Goal: Information Seeking & Learning: Learn about a topic

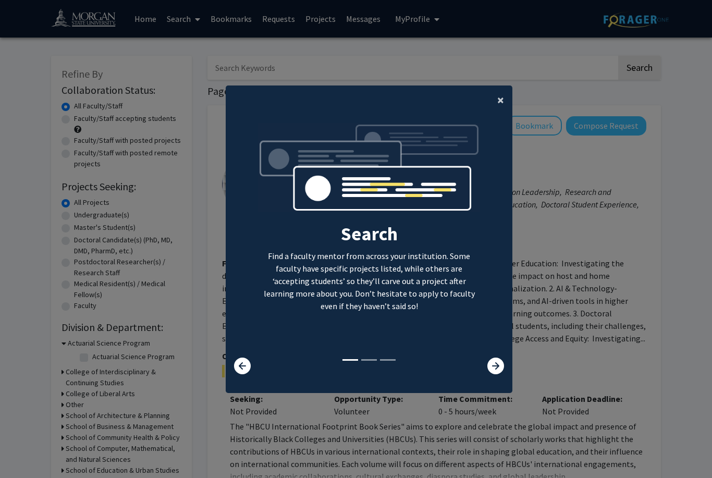
click at [503, 108] on span "×" at bounding box center [500, 100] width 7 height 16
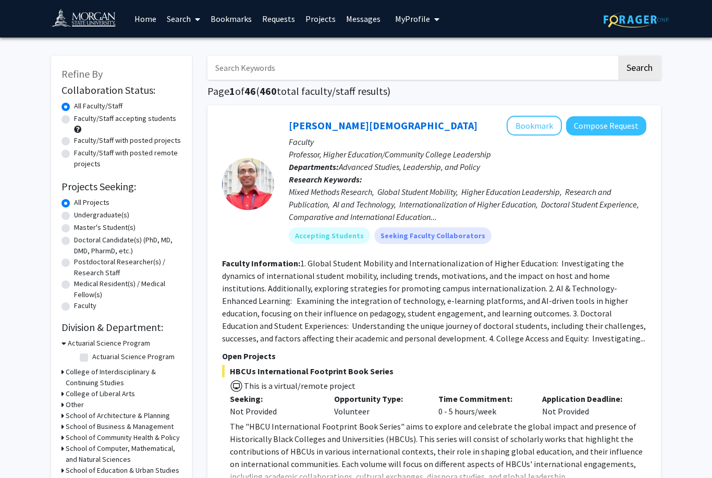
click at [422, 19] on span "My Profile" at bounding box center [412, 19] width 35 height 10
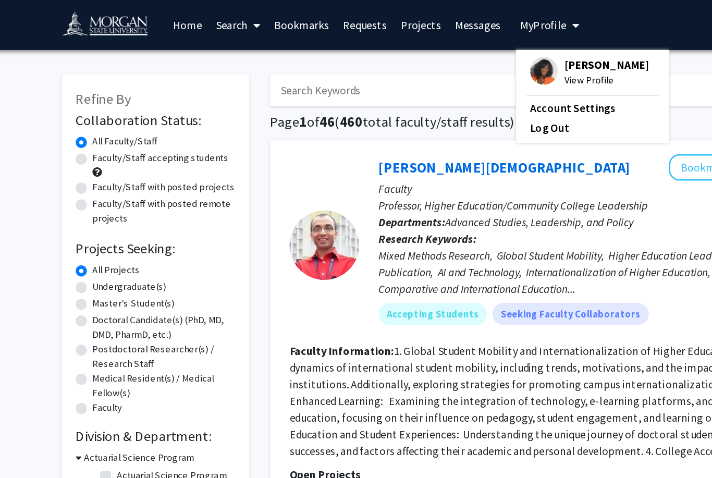
click at [97, 154] on label "Faculty/Staff with posted remote projects" at bounding box center [127, 158] width 107 height 22
click at [81, 154] on input "Faculty/Staff with posted remote projects" at bounding box center [77, 150] width 7 height 7
radio input "true"
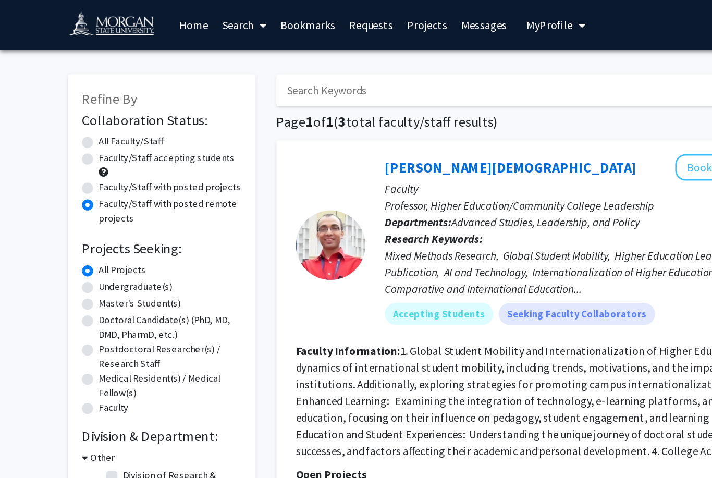
click at [79, 216] on label "Undergraduate(s)" at bounding box center [101, 214] width 55 height 11
click at [79, 216] on input "Undergraduate(s)" at bounding box center [77, 212] width 7 height 7
radio input "true"
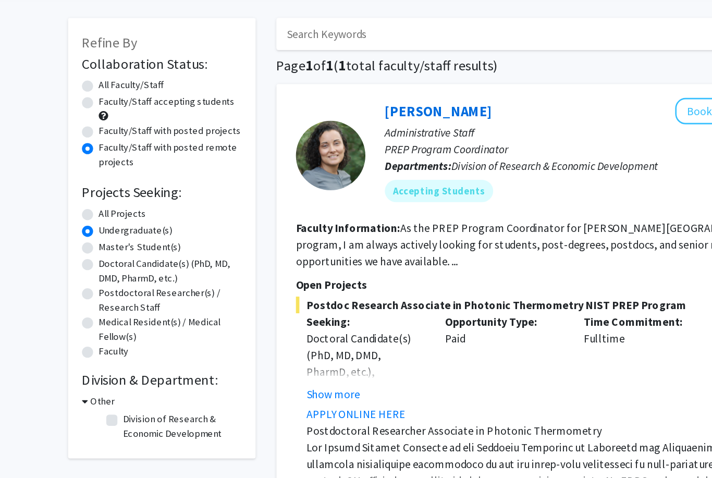
click at [92, 101] on label "All Faculty/Staff" at bounding box center [98, 106] width 48 height 11
click at [81, 101] on input "All Faculty/Staff" at bounding box center [77, 104] width 7 height 7
radio input "true"
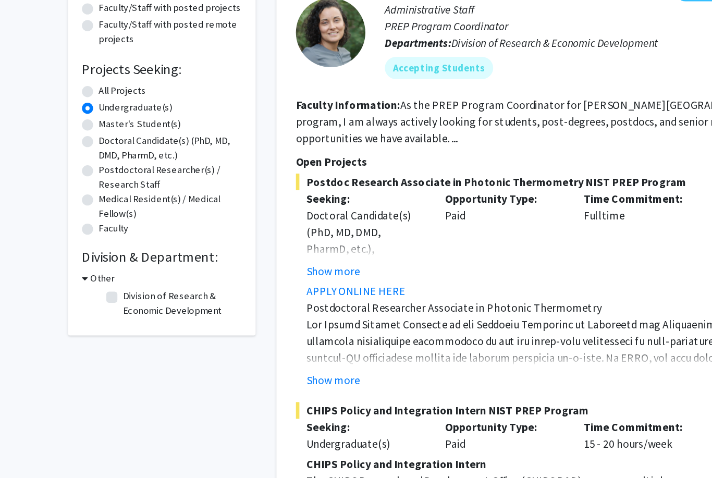
scroll to position [60, 0]
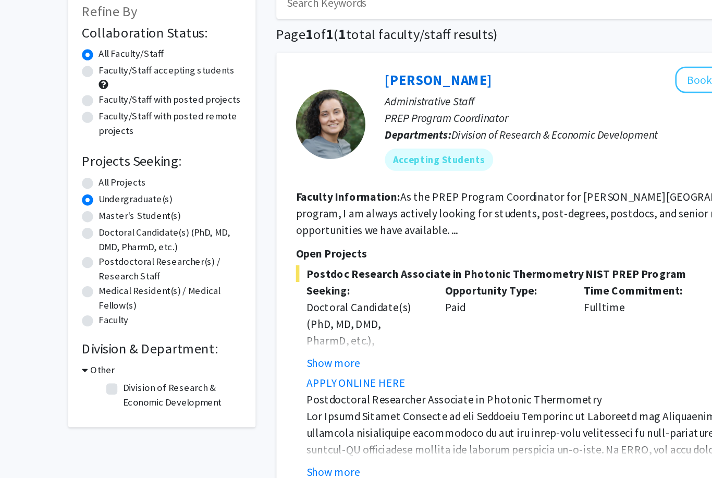
click at [74, 54] on label "Faculty/Staff accepting students" at bounding box center [125, 58] width 102 height 11
click at [74, 54] on input "Faculty/Staff accepting students" at bounding box center [77, 56] width 7 height 7
radio input "true"
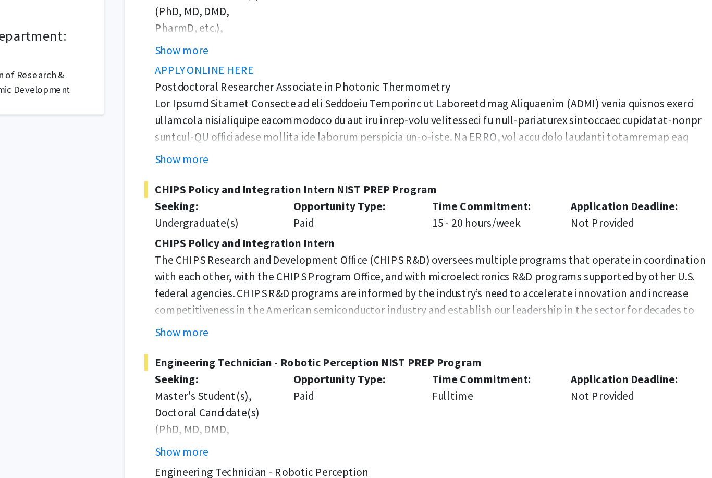
scroll to position [206, 0]
click at [230, 337] on button "Show more" at bounding box center [250, 343] width 40 height 13
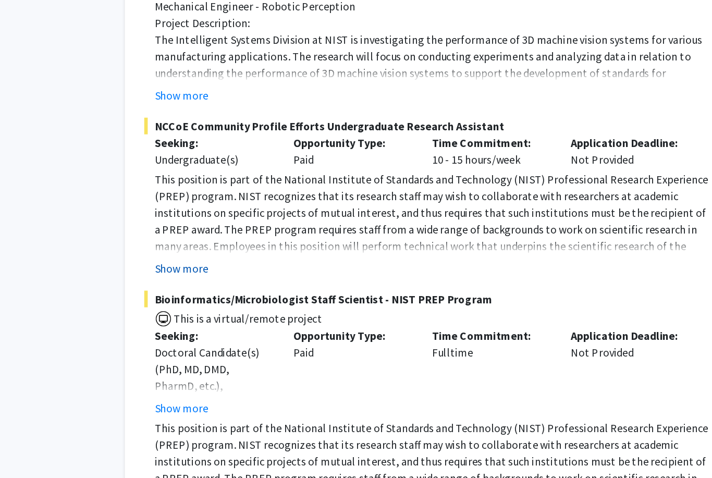
scroll to position [1115, 0]
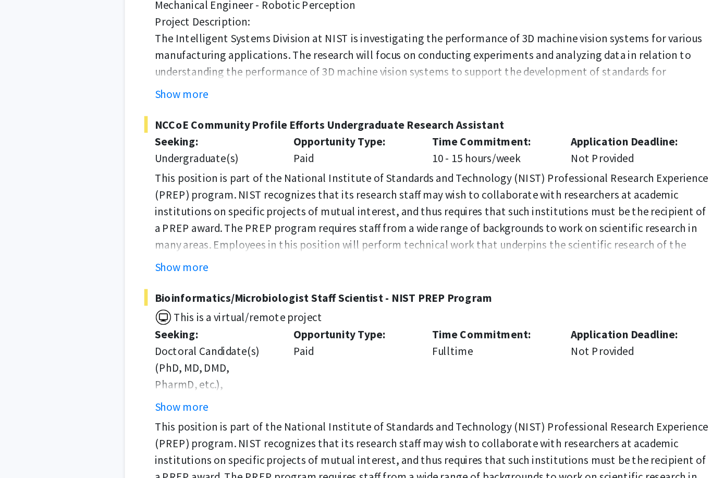
click at [230, 288] on button "Show more" at bounding box center [250, 294] width 40 height 13
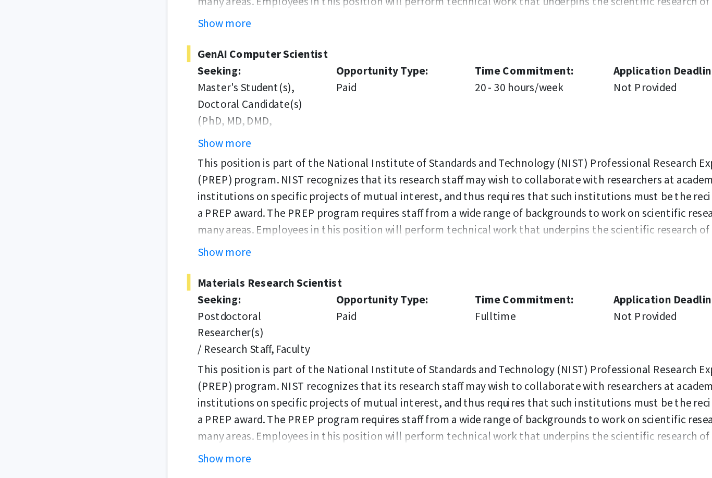
scroll to position [2464, 0]
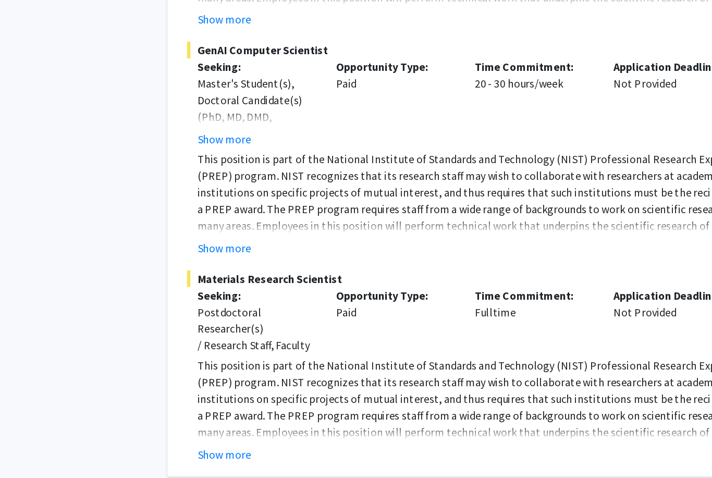
click at [456, 476] on span "Next »" at bounding box center [467, 481] width 22 height 10
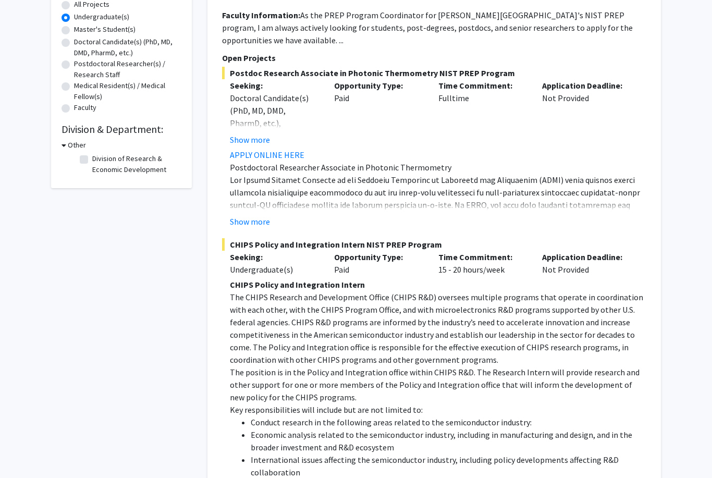
scroll to position [0, 0]
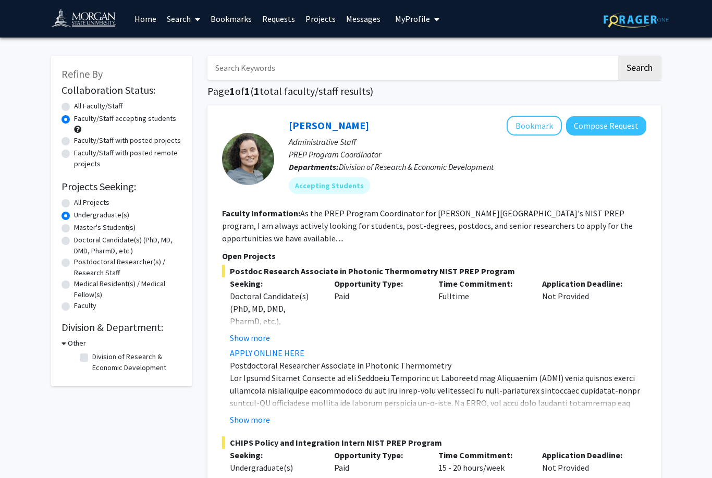
click at [74, 107] on label "All Faculty/Staff" at bounding box center [98, 106] width 48 height 11
click at [74, 107] on input "All Faculty/Staff" at bounding box center [77, 104] width 7 height 7
radio input "true"
click at [188, 18] on link "Search" at bounding box center [184, 19] width 44 height 36
click at [74, 201] on label "All Projects" at bounding box center [91, 202] width 35 height 11
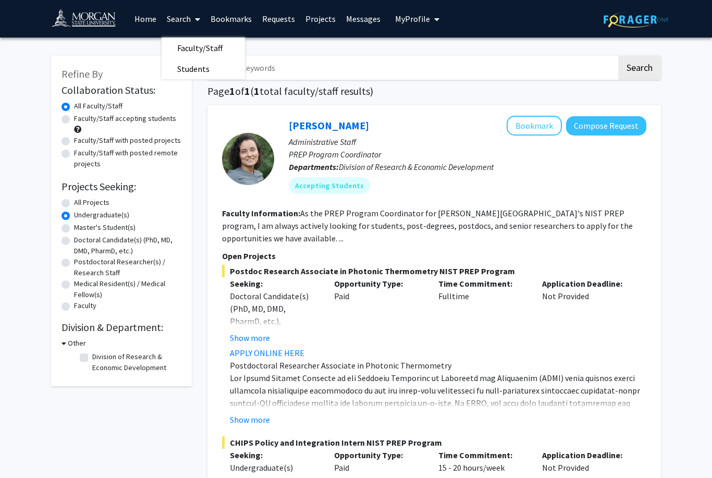
click at [74, 201] on input "All Projects" at bounding box center [77, 200] width 7 height 7
radio input "true"
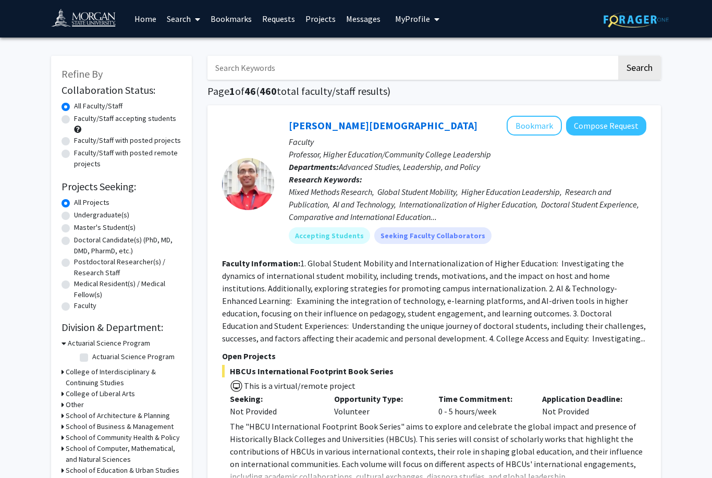
click at [293, 66] on input "Search Keywords" at bounding box center [411, 68] width 409 height 24
type input "Social science"
click at [639, 67] on button "Search" at bounding box center [639, 68] width 43 height 24
click at [430, 20] on span "My profile dropdown to access profile and logout" at bounding box center [434, 19] width 9 height 36
click at [450, 59] on span "View Profile" at bounding box center [459, 59] width 63 height 11
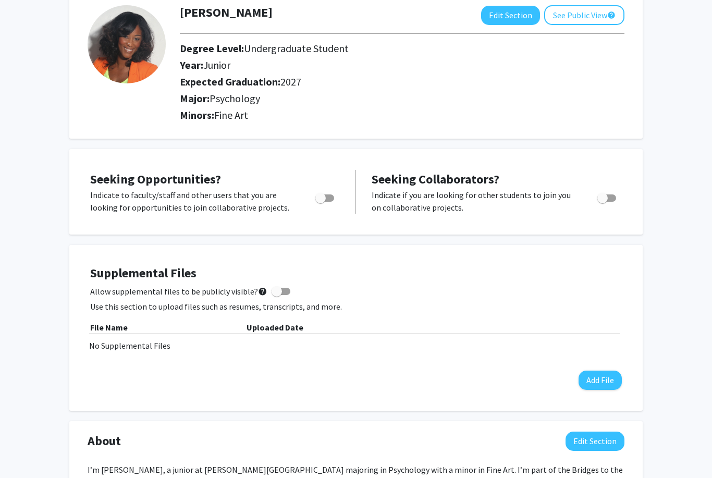
scroll to position [64, 0]
click at [326, 197] on span "Toggle" at bounding box center [320, 198] width 10 height 10
click at [320, 202] on input "Are you actively seeking opportunities?" at bounding box center [320, 202] width 1 height 1
checkbox input "true"
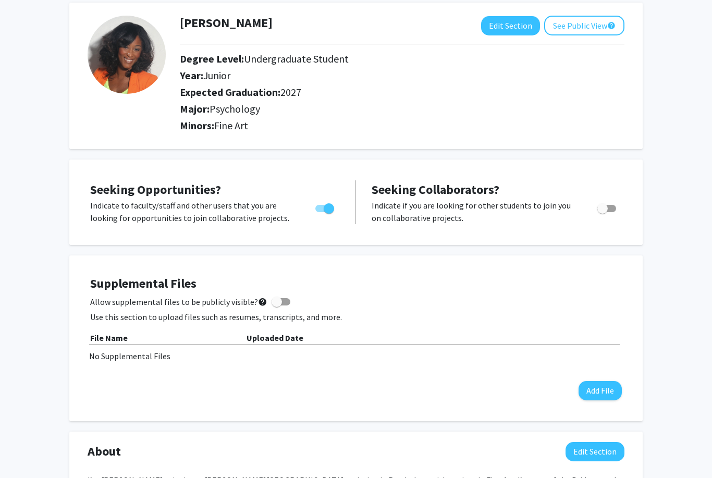
scroll to position [0, 0]
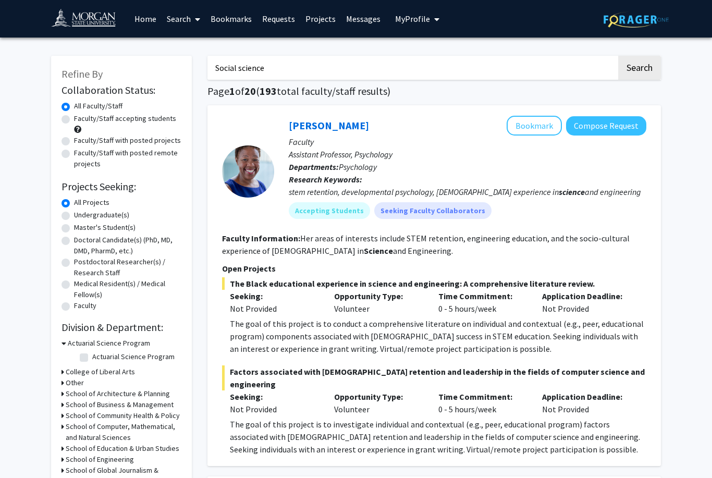
click at [294, 57] on input "Social science" at bounding box center [411, 68] width 409 height 24
type input "Psychology"
click at [639, 67] on button "Search" at bounding box center [639, 68] width 43 height 24
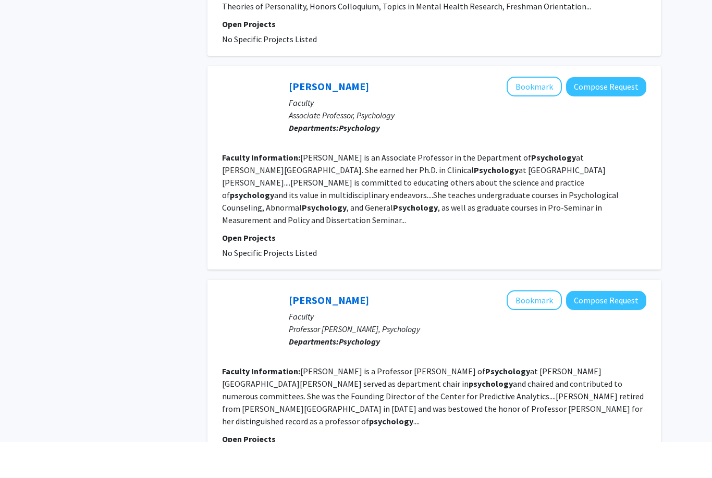
scroll to position [2038, 0]
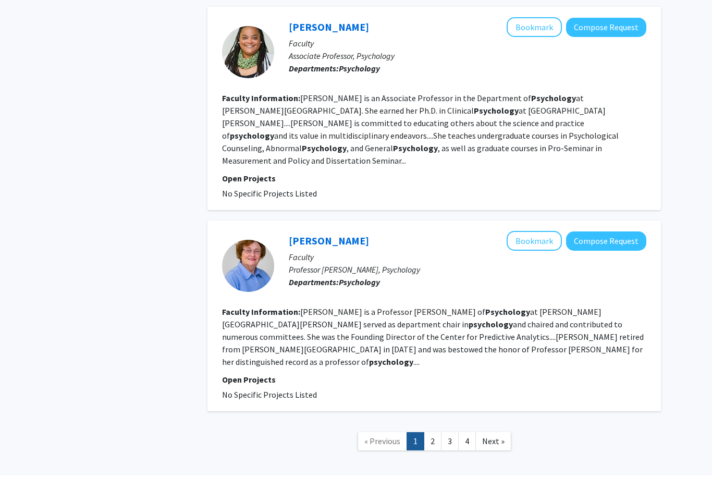
click at [432, 435] on link "2" at bounding box center [433, 444] width 18 height 18
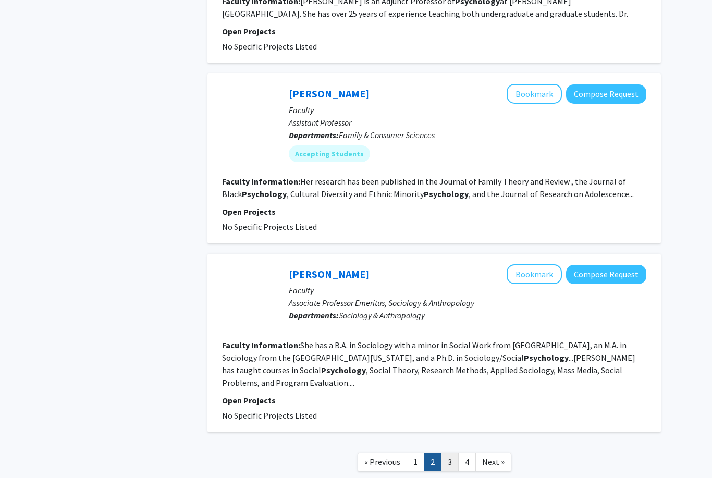
scroll to position [1614, 0]
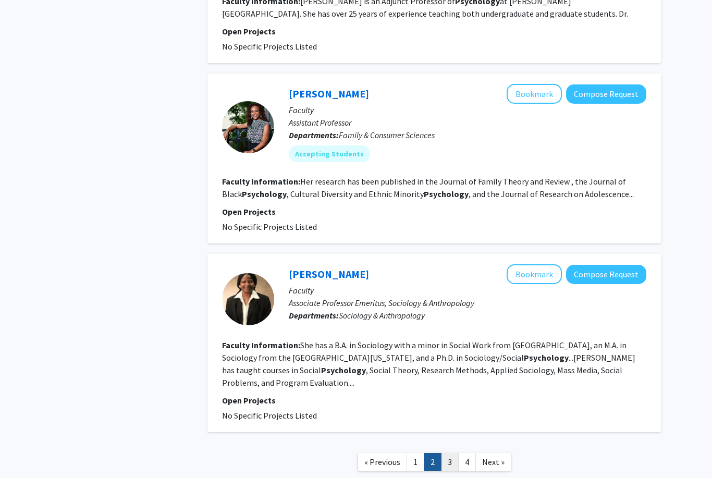
click at [448, 453] on link "3" at bounding box center [450, 462] width 18 height 18
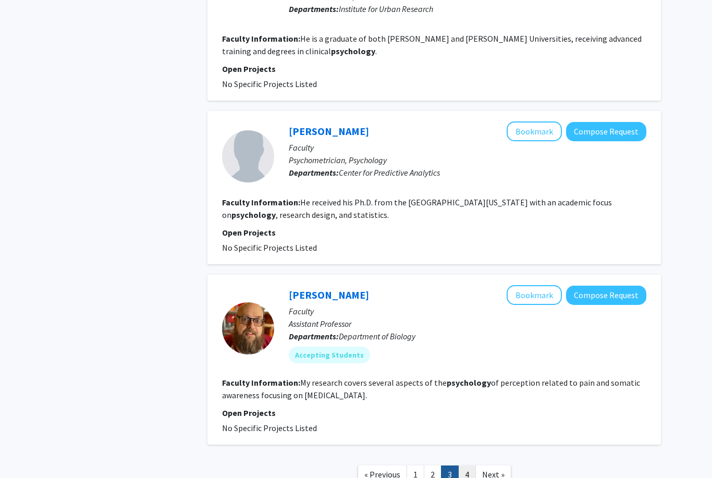
scroll to position [1374, 0]
click at [462, 465] on link "4" at bounding box center [467, 474] width 18 height 18
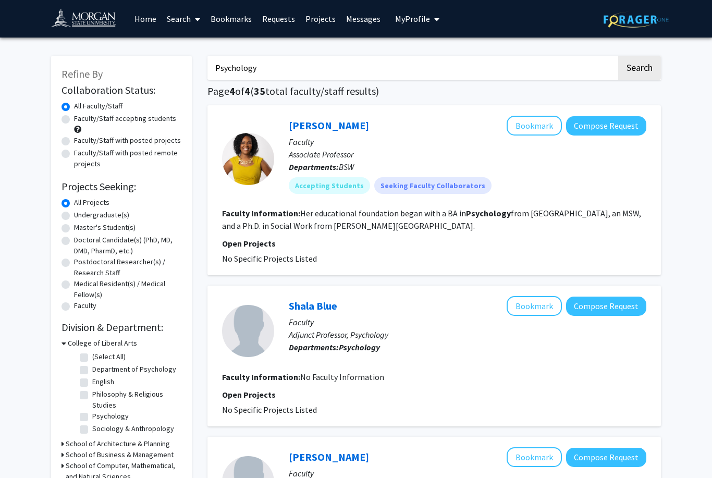
click at [281, 61] on input "Psychology" at bounding box center [411, 68] width 409 height 24
click at [319, 21] on link "Projects" at bounding box center [320, 19] width 41 height 36
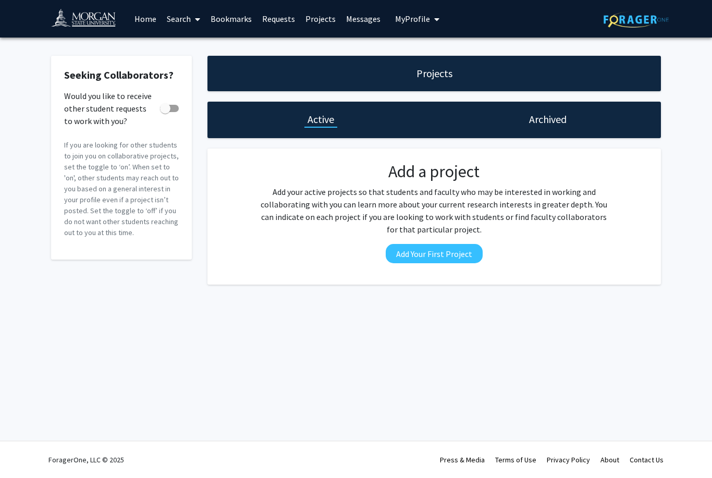
click at [184, 22] on link "Search" at bounding box center [184, 19] width 44 height 36
click at [198, 69] on span "Students" at bounding box center [194, 68] width 64 height 21
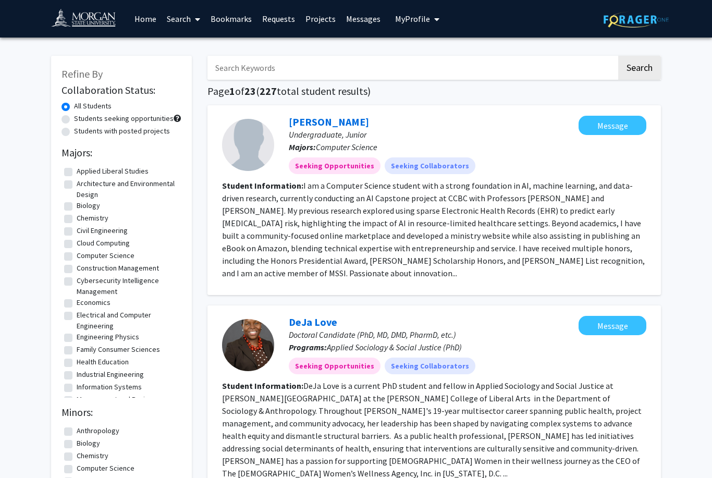
click at [298, 68] on input "Search Keywords" at bounding box center [411, 68] width 409 height 24
type input "Psychology"
click at [639, 67] on button "Search" at bounding box center [639, 68] width 43 height 24
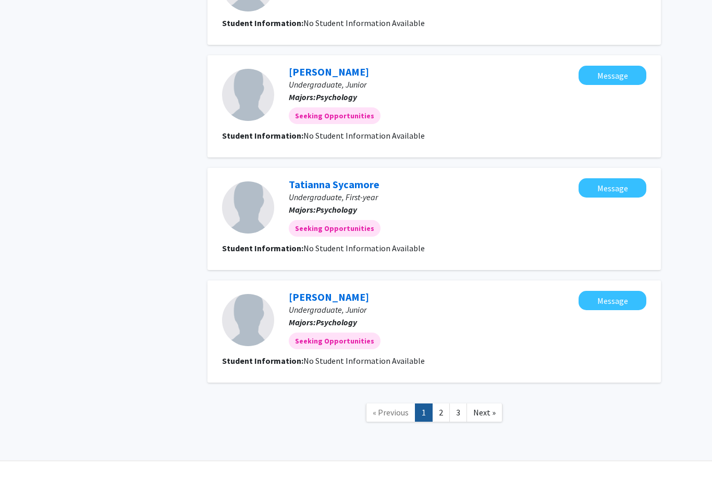
scroll to position [963, 0]
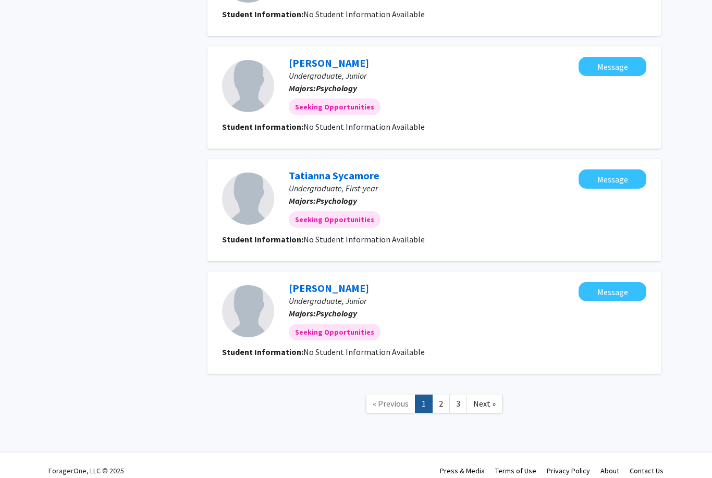
click at [442, 397] on link "2" at bounding box center [441, 406] width 18 height 18
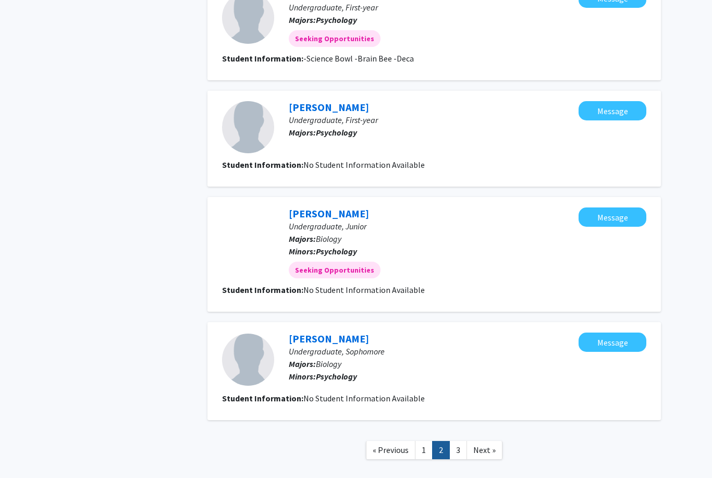
scroll to position [832, 0]
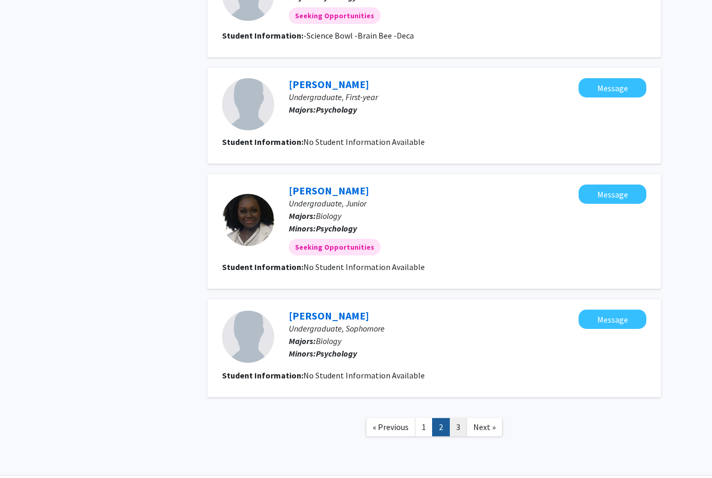
click at [462, 424] on link "3" at bounding box center [458, 427] width 18 height 18
